Goal: Check status: Check status

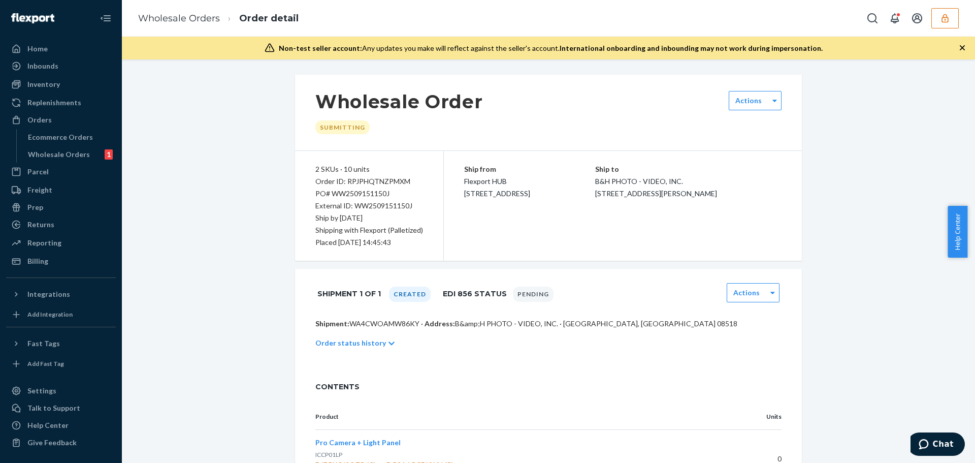
click at [949, 15] on icon "button" at bounding box center [945, 18] width 10 height 10
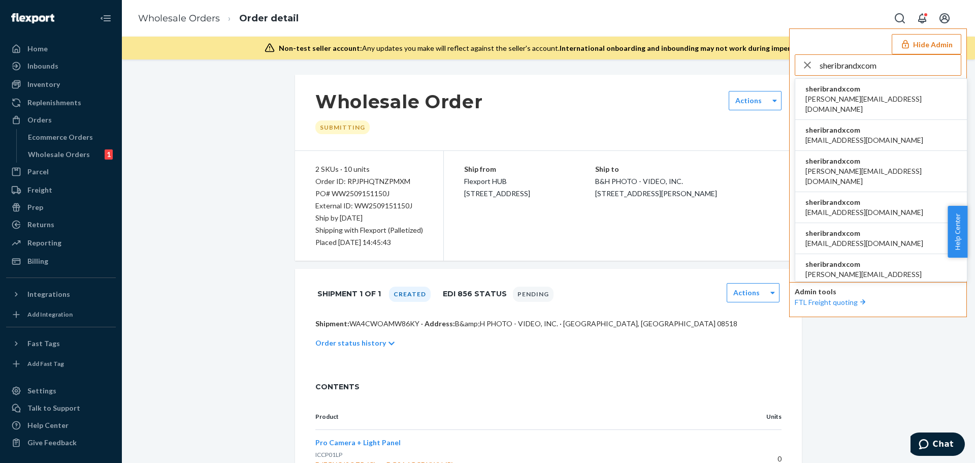
type input "sheribrandxcom"
click at [867, 91] on span "sheribrandxcom" at bounding box center [881, 89] width 151 height 10
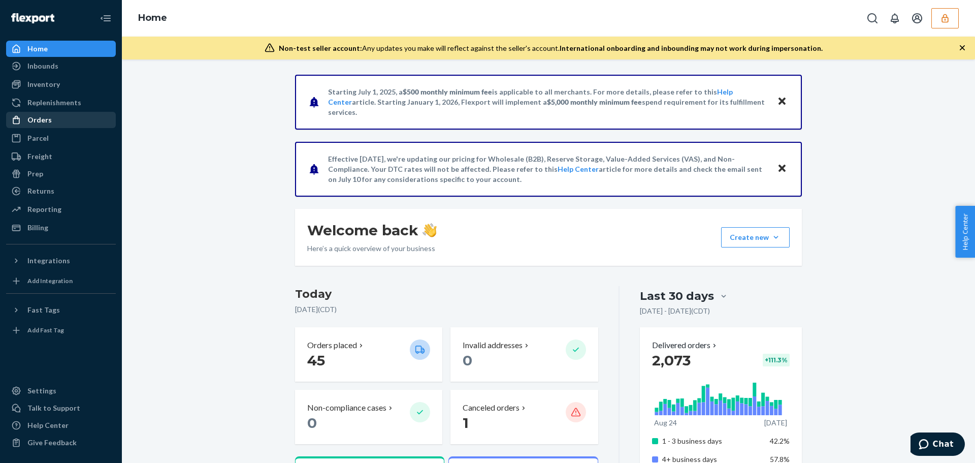
drag, startPoint x: 55, startPoint y: 116, endPoint x: 48, endPoint y: 119, distance: 7.6
click at [55, 116] on div "Orders" at bounding box center [61, 120] width 108 height 14
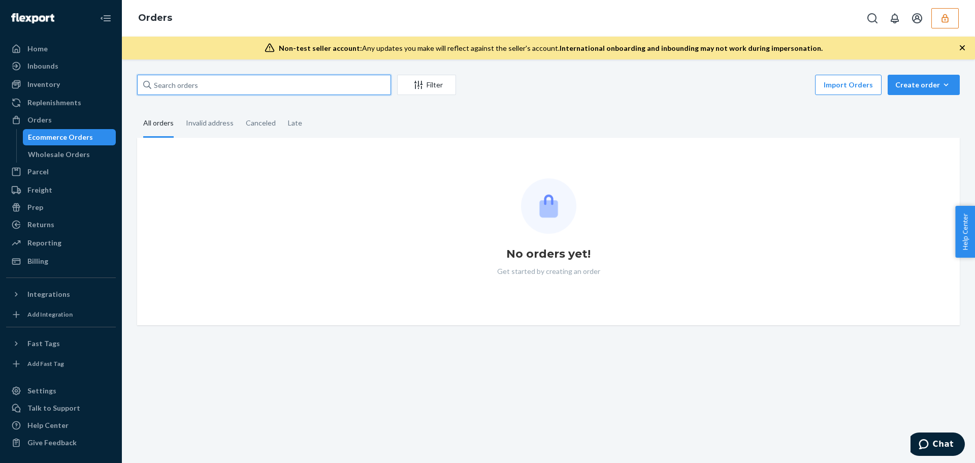
click at [203, 87] on input "text" at bounding box center [264, 85] width 254 height 20
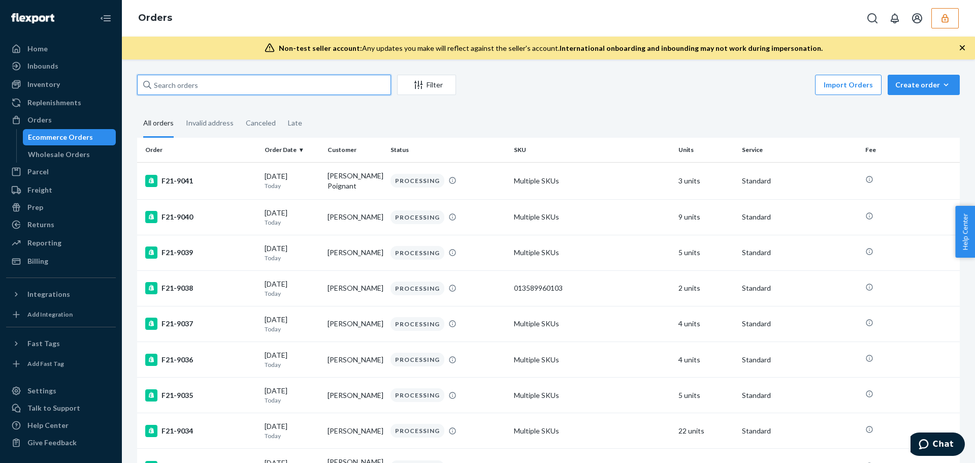
paste input "F21-5926"
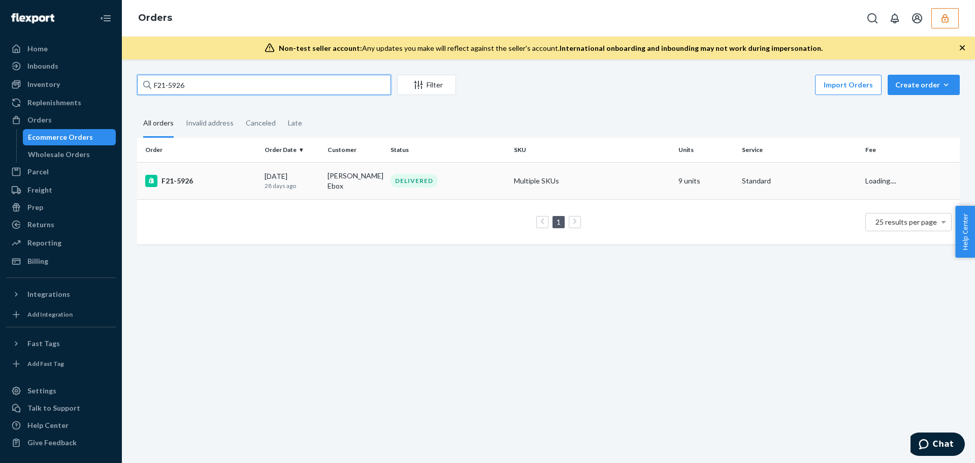
type input "F21-5926"
click at [234, 188] on td "F21-5926" at bounding box center [198, 180] width 123 height 37
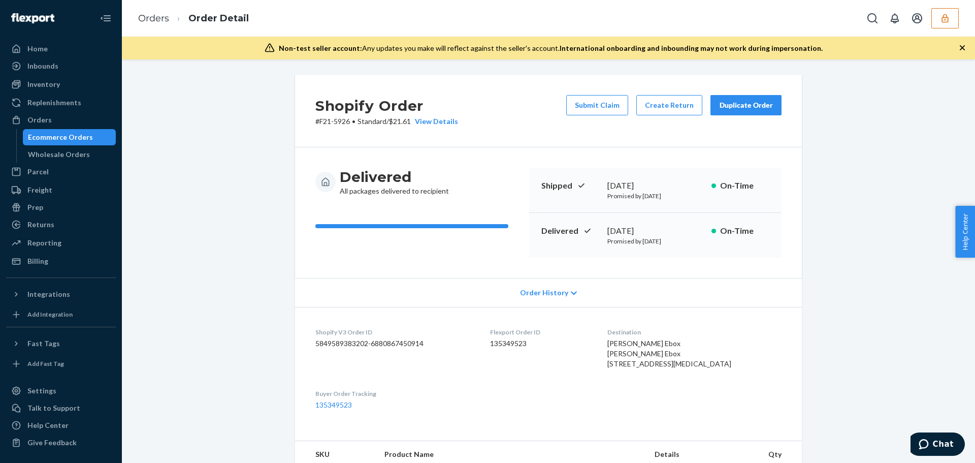
click at [538, 297] on span "Order History" at bounding box center [544, 293] width 48 height 10
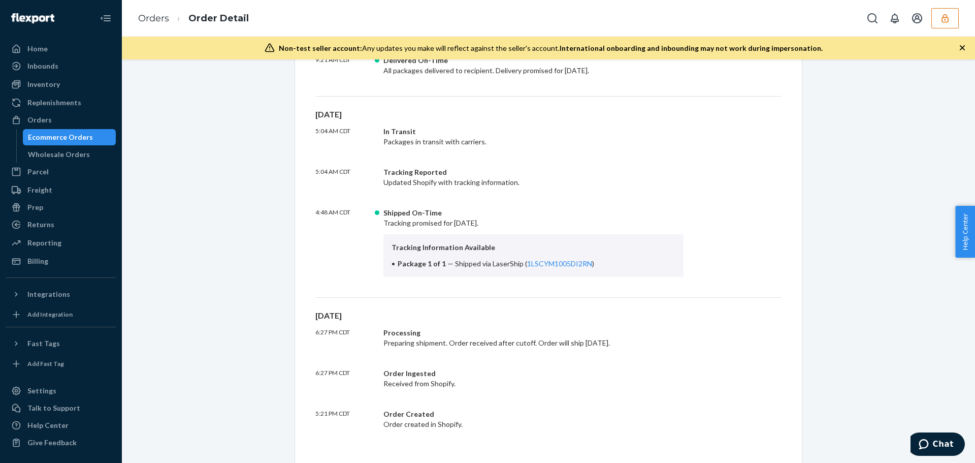
scroll to position [86, 0]
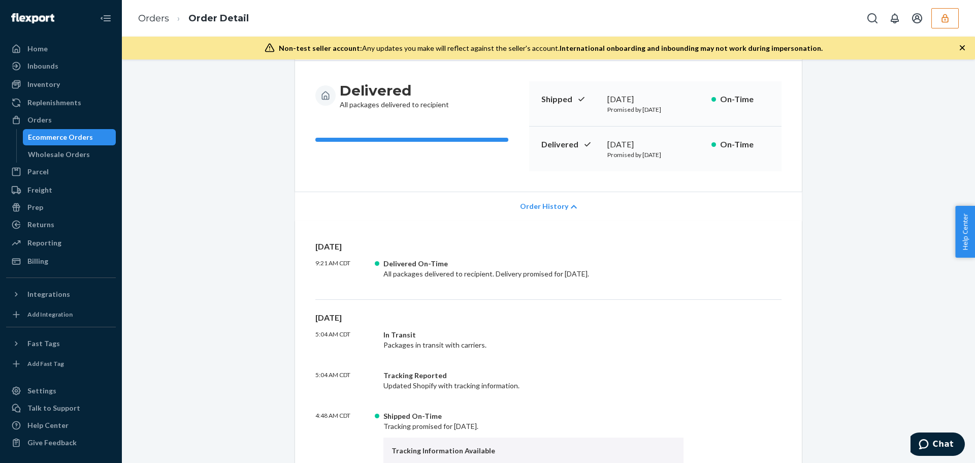
click at [940, 21] on icon "button" at bounding box center [945, 18] width 10 height 10
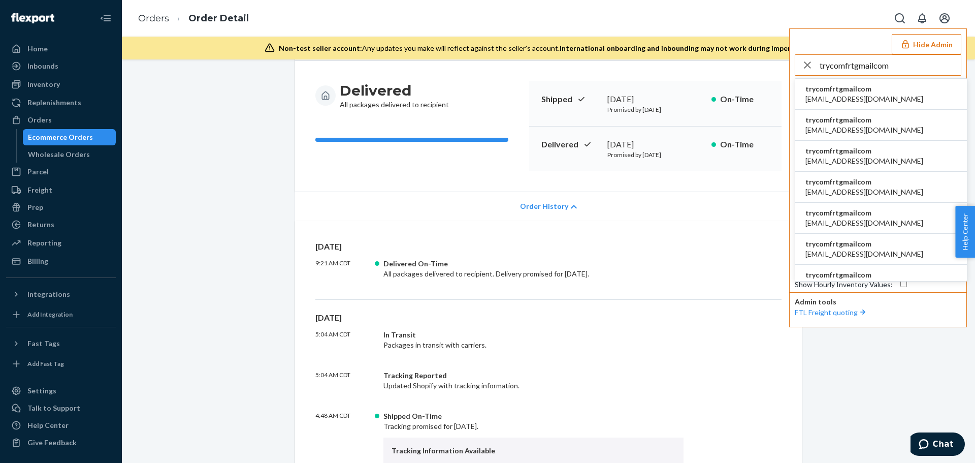
type input "trycomfrtgmailcom"
click at [849, 92] on span "trycomfrtgmailcom" at bounding box center [865, 89] width 118 height 10
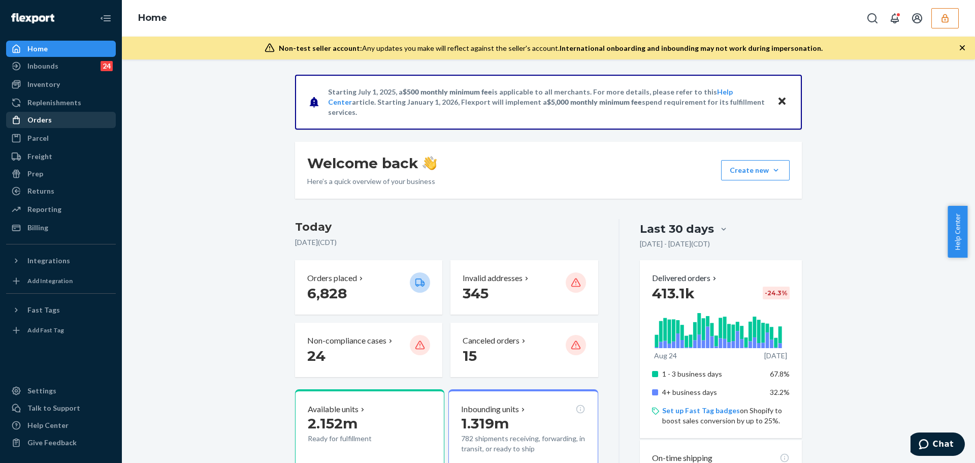
drag, startPoint x: 68, startPoint y: 118, endPoint x: 35, endPoint y: 120, distance: 33.6
click at [68, 118] on div "Orders" at bounding box center [61, 120] width 108 height 14
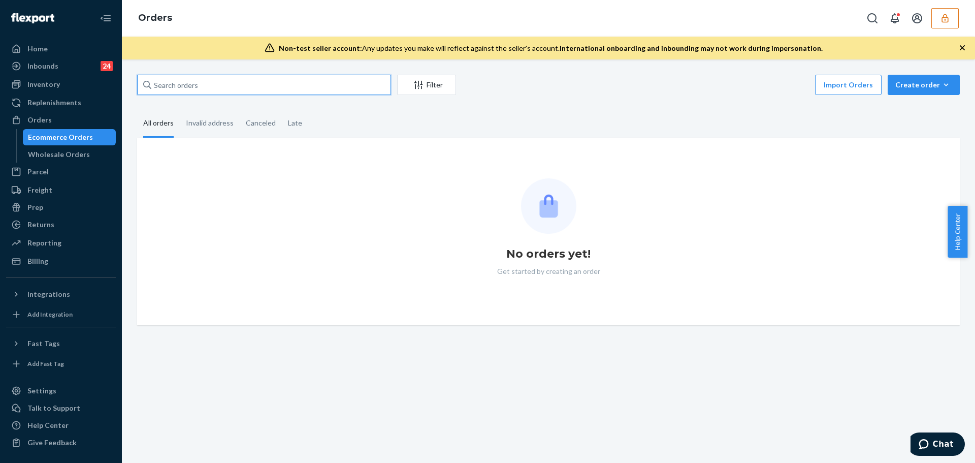
click at [172, 83] on input "text" at bounding box center [264, 85] width 254 height 20
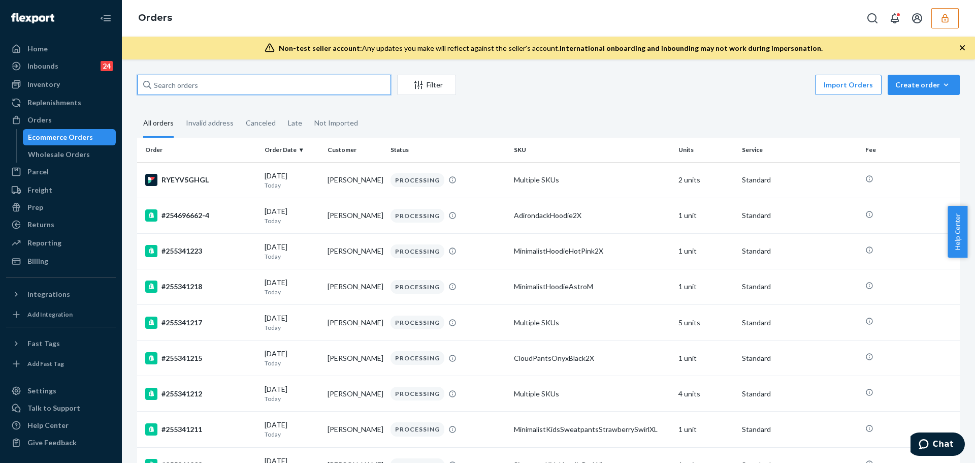
paste input "255277793"
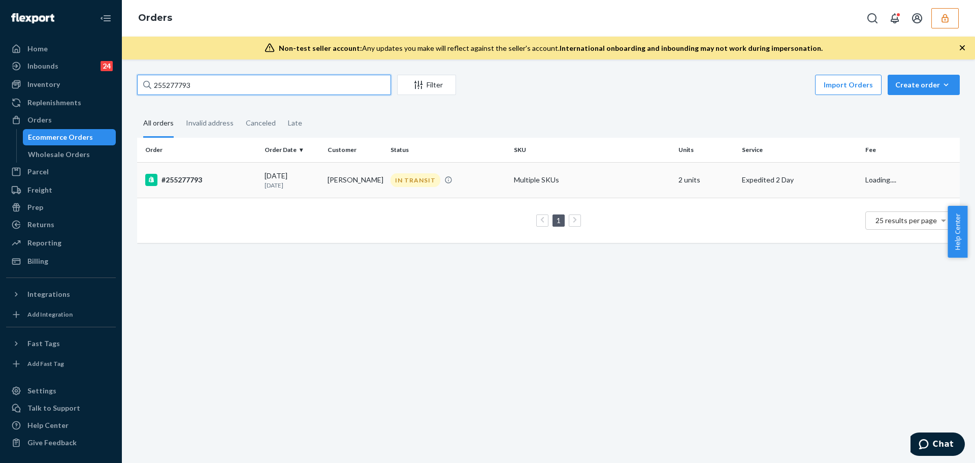
type input "255277793"
click at [253, 184] on div "#255277793" at bounding box center [200, 180] width 111 height 12
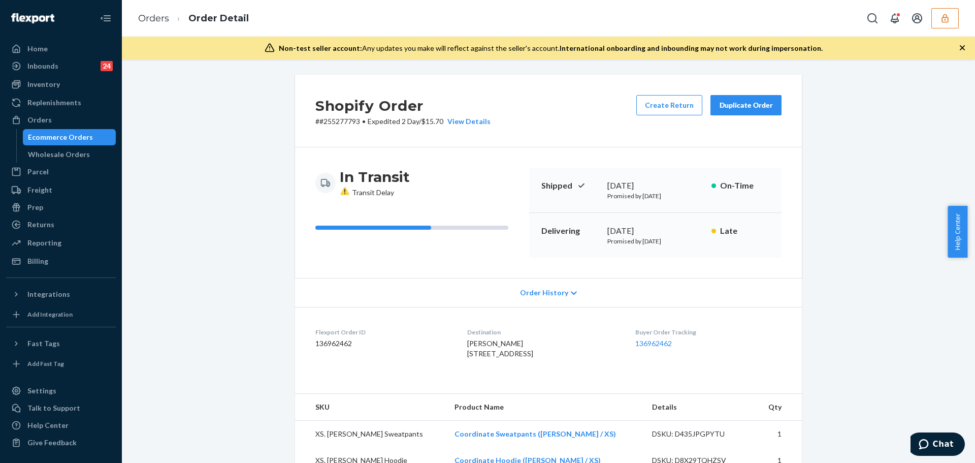
click at [525, 293] on span "Order History" at bounding box center [544, 293] width 48 height 10
